Goal: Task Accomplishment & Management: Manage account settings

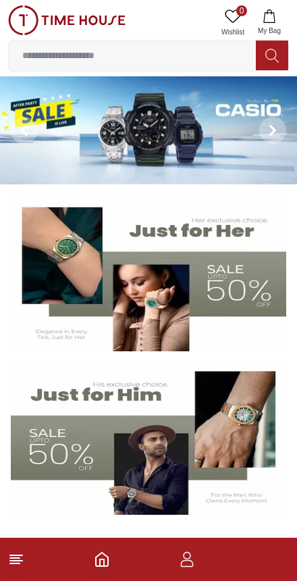
click at [199, 576] on footer at bounding box center [148, 559] width 297 height 43
click at [190, 561] on icon "button" at bounding box center [187, 563] width 13 height 7
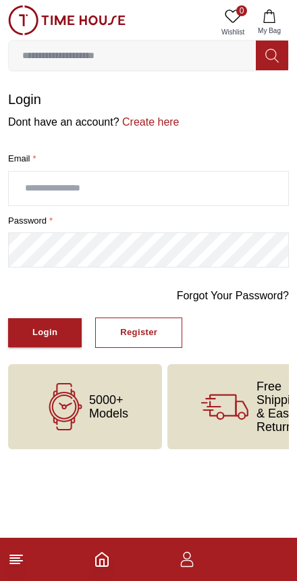
click at [74, 192] on input "text" at bounding box center [149, 189] width 280 height 34
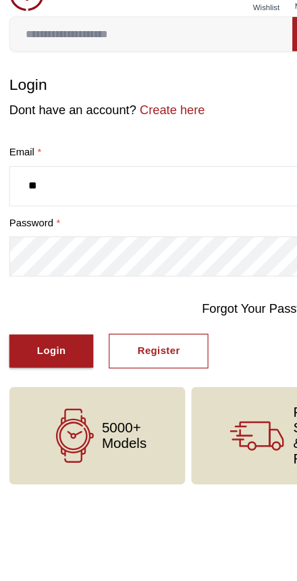
type input "*"
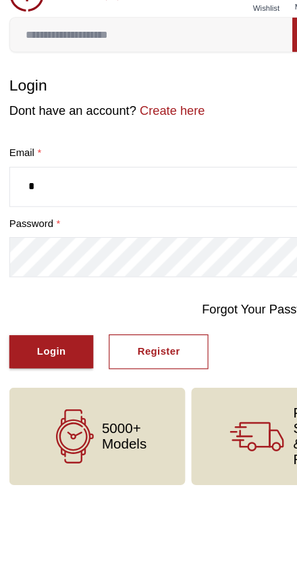
click at [81, 259] on form "Login Dont have an account? Create here Email * * password * Forgot Your Passwo…" at bounding box center [148, 219] width 281 height 258
click at [153, 172] on input "*" at bounding box center [149, 189] width 280 height 34
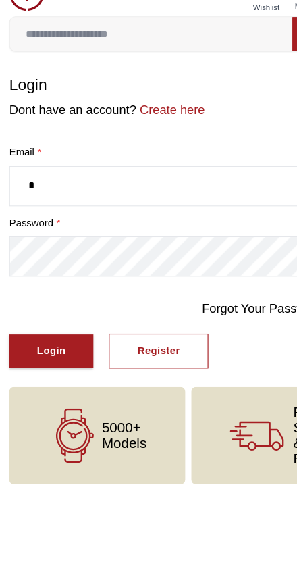
click at [105, 172] on input "*" at bounding box center [149, 189] width 280 height 34
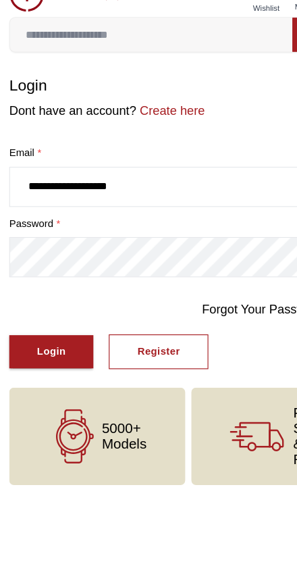
type input "**********"
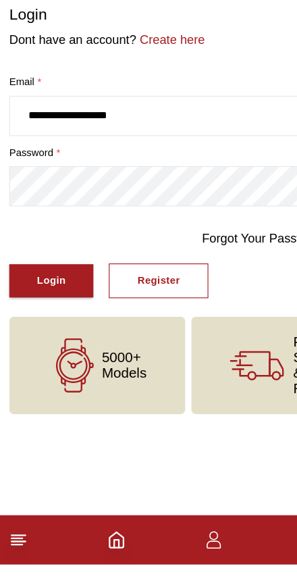
click at [40, 325] on div "Login" at bounding box center [44, 333] width 25 height 16
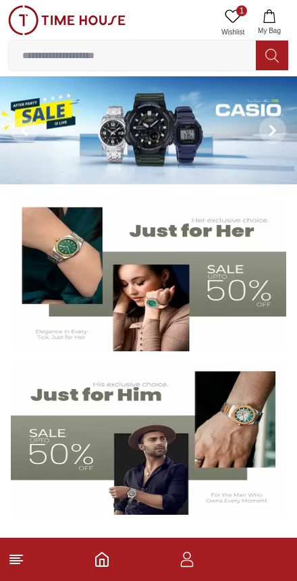
click at [184, 563] on icon "button" at bounding box center [187, 559] width 16 height 16
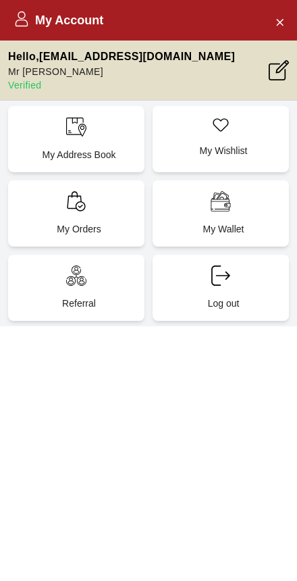
click at [103, 214] on div "My Orders" at bounding box center [76, 213] width 136 height 66
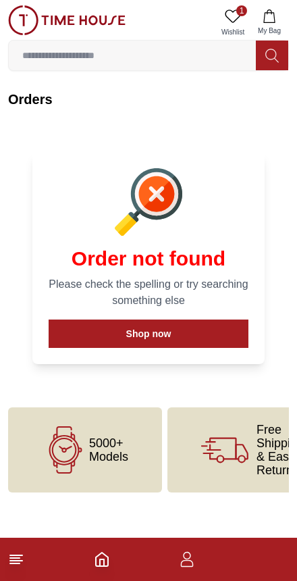
click at [161, 330] on button "Shop now" at bounding box center [149, 333] width 200 height 28
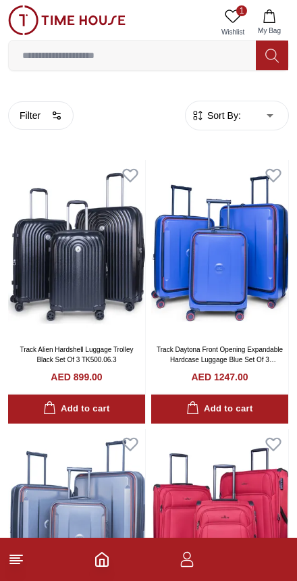
click at [271, 12] on icon "button" at bounding box center [268, 16] width 11 height 14
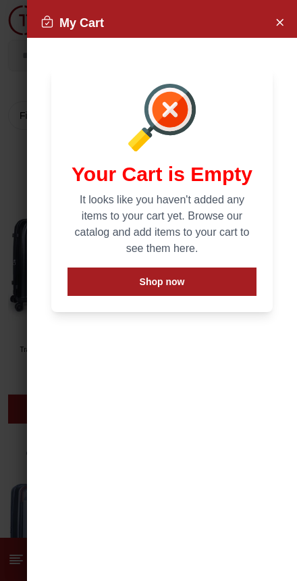
click at [276, 30] on icon "Close Account" at bounding box center [279, 22] width 11 height 17
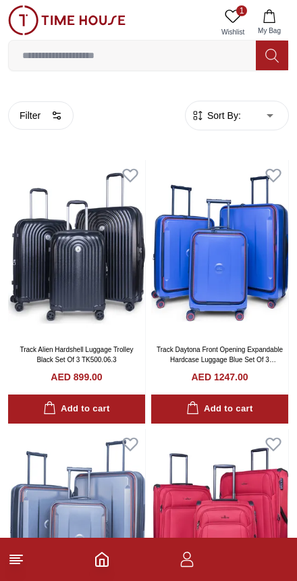
click at [187, 575] on footer at bounding box center [148, 559] width 297 height 43
click at [184, 561] on icon "button" at bounding box center [187, 559] width 16 height 16
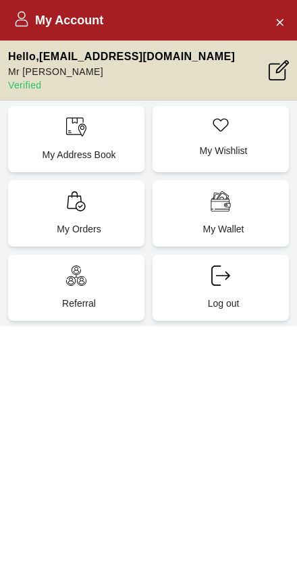
click at [99, 557] on div "My Account Hello , bimran4833@yahoo.com Mr imran Verified My Address Book My Wi…" at bounding box center [148, 290] width 297 height 581
click at [53, 18] on h2 "My Account" at bounding box center [59, 20] width 90 height 19
click at [32, 22] on h2 "My Account" at bounding box center [59, 20] width 90 height 19
click at [244, 209] on div "My Wallet" at bounding box center [221, 213] width 136 height 66
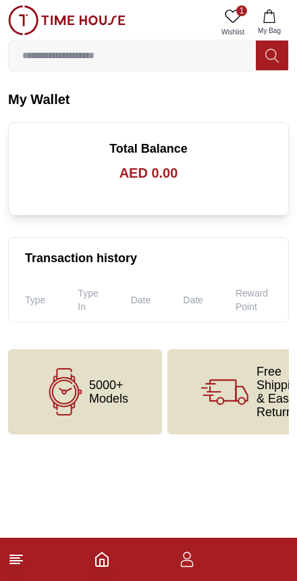
click at [11, 565] on icon at bounding box center [16, 559] width 16 height 16
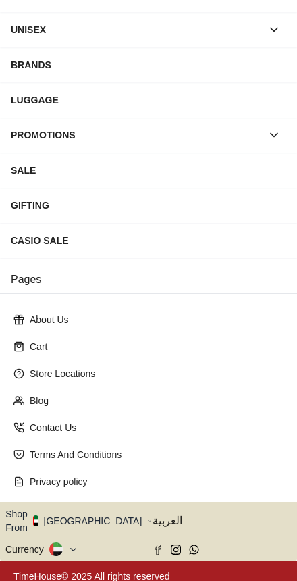
scroll to position [144, 0]
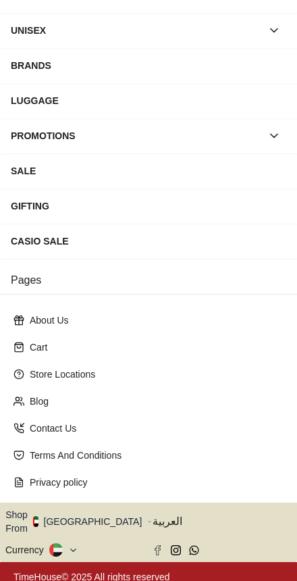
click at [77, 545] on icon at bounding box center [73, 550] width 10 height 10
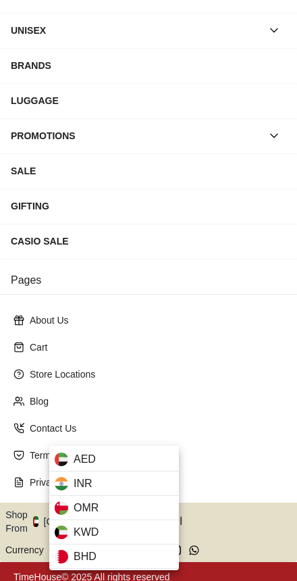
click at [255, 426] on div at bounding box center [148, 290] width 297 height 581
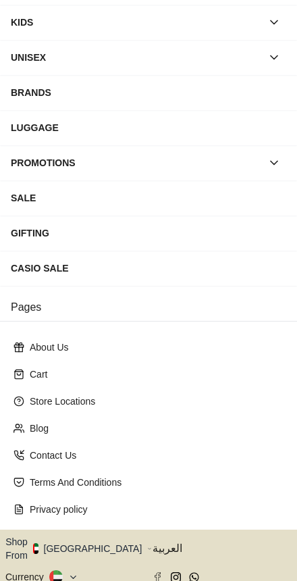
scroll to position [126, 0]
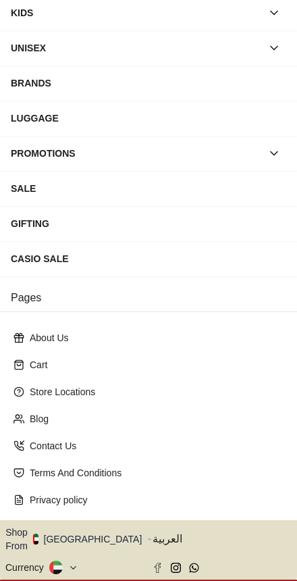
click at [147, 534] on icon "button" at bounding box center [149, 539] width 5 height 10
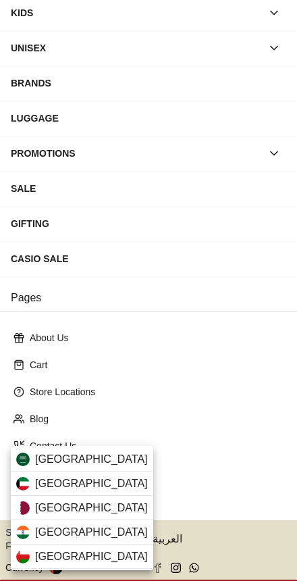
click at [72, 508] on div "Qatar" at bounding box center [82, 508] width 142 height 24
